Goal: Task Accomplishment & Management: Manage account settings

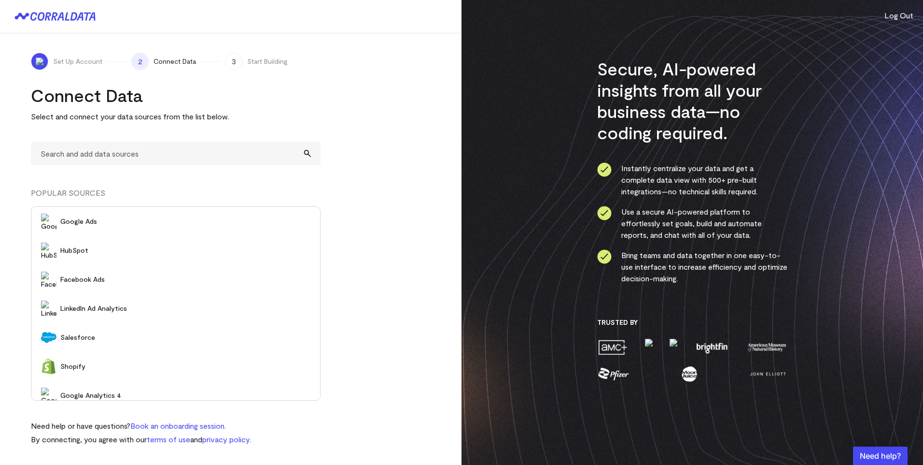
click at [865, 73] on div "Secure, AI-powered insights from all your business data—no coding required. Ins…" at bounding box center [693, 232] width 462 height 465
click at [897, 16] on button "Log Out" at bounding box center [899, 16] width 29 height 12
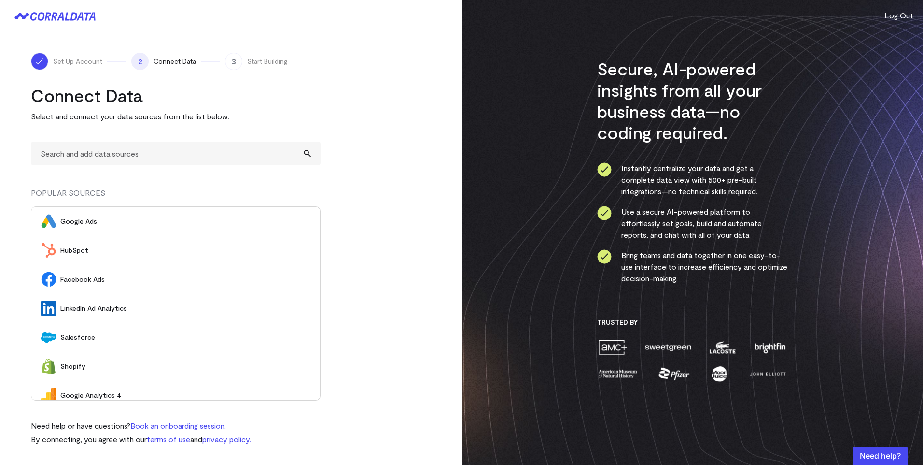
click at [367, 180] on turbo-frame "Connect Data Select and connect your data sources from the list below. POPULAR …" at bounding box center [231, 265] width 400 height 360
click at [393, 224] on turbo-frame "Connect Data Select and connect your data sources from the list below. POPULAR …" at bounding box center [231, 265] width 400 height 360
click at [177, 60] on span "Connect Data" at bounding box center [175, 61] width 42 height 10
click at [73, 63] on span "Set Up Account" at bounding box center [77, 61] width 49 height 10
click at [378, 109] on turbo-frame "Connect Data Select and connect your data sources from the list below. POPULAR …" at bounding box center [231, 265] width 400 height 360
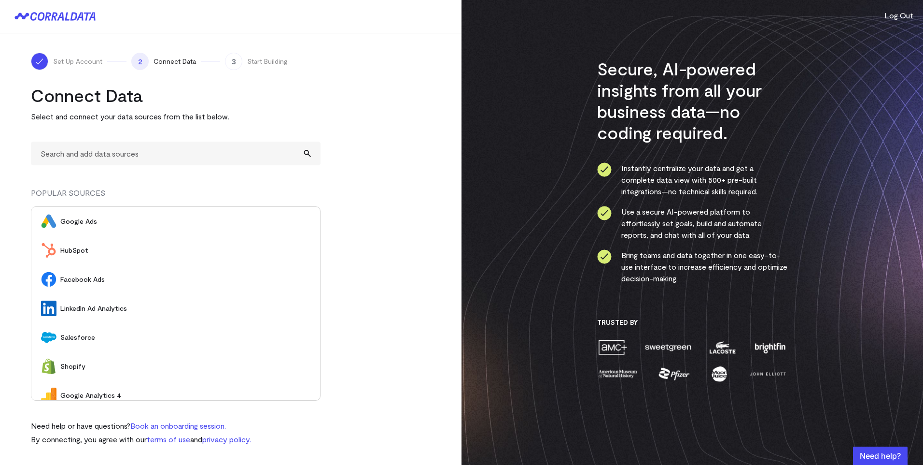
click at [904, 15] on button "Log Out" at bounding box center [899, 16] width 29 height 12
